Goal: Task Accomplishment & Management: Complete application form

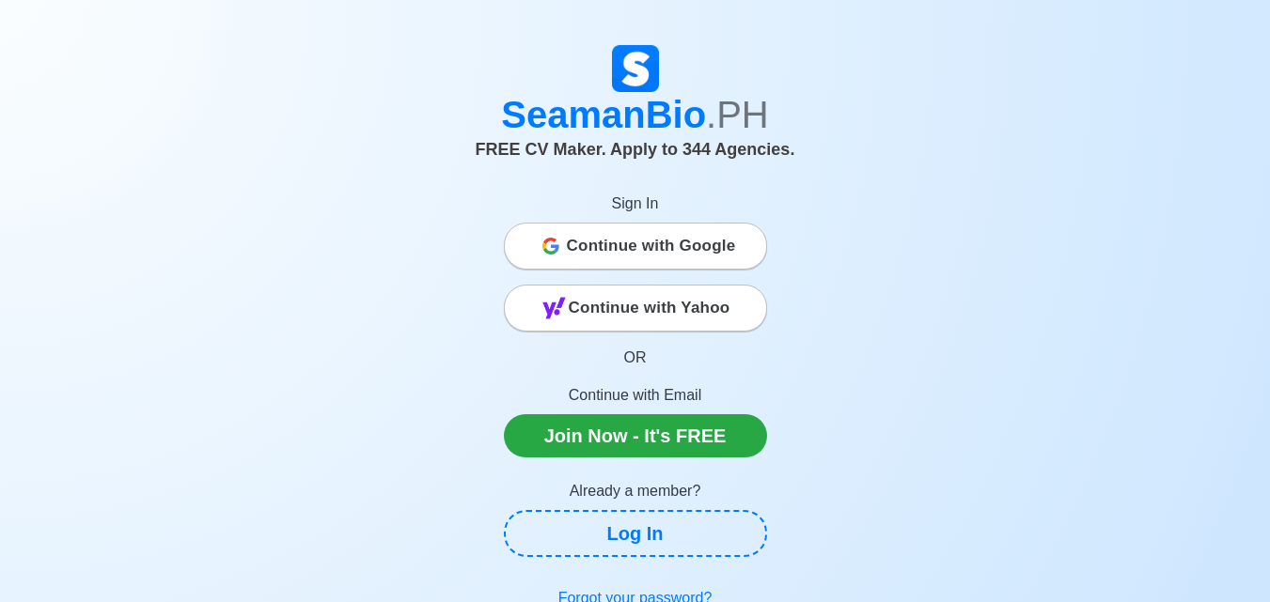
click at [645, 242] on span "Continue with Google" at bounding box center [651, 246] width 169 height 38
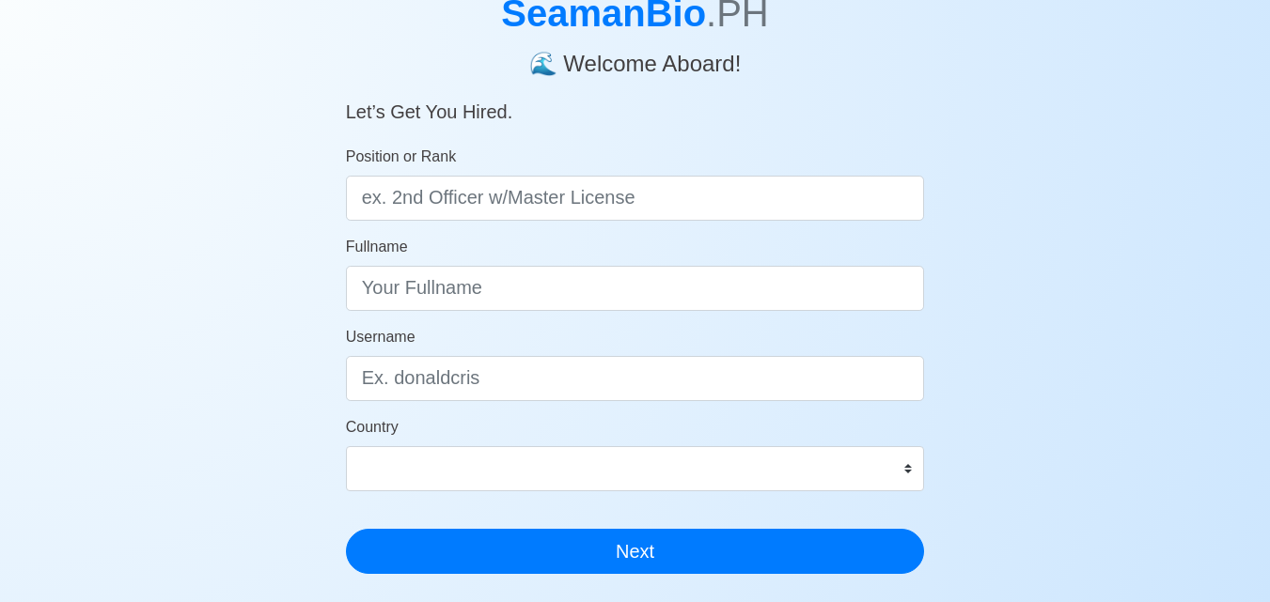
scroll to position [29, 0]
